Goal: Task Accomplishment & Management: Manage account settings

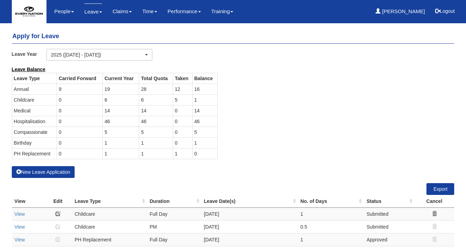
select select "50"
